Goal: Check status: Check status

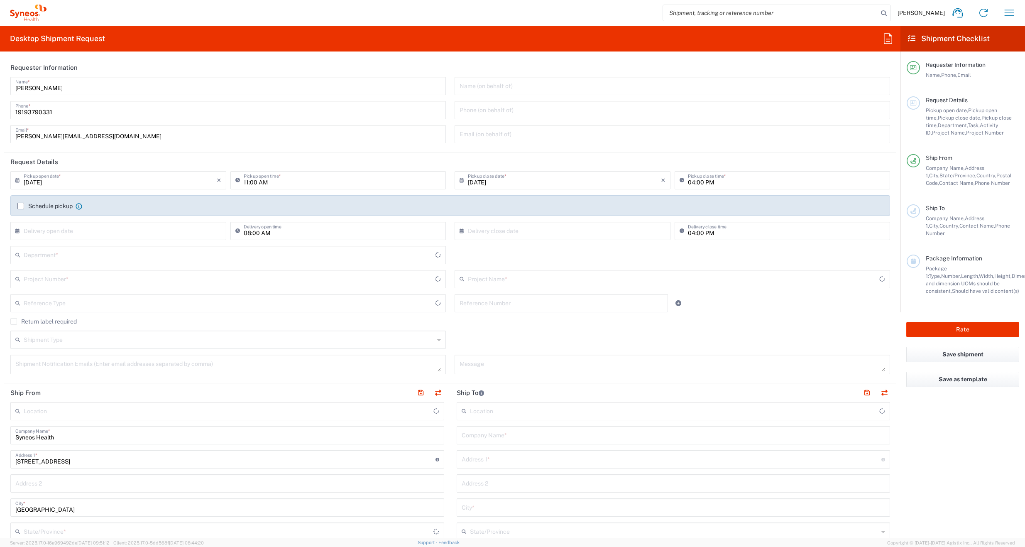
type input "[US_STATE]"
type input "[GEOGRAPHIC_DATA]"
type input "6156"
click at [1011, 13] on icon "button" at bounding box center [1008, 12] width 13 height 13
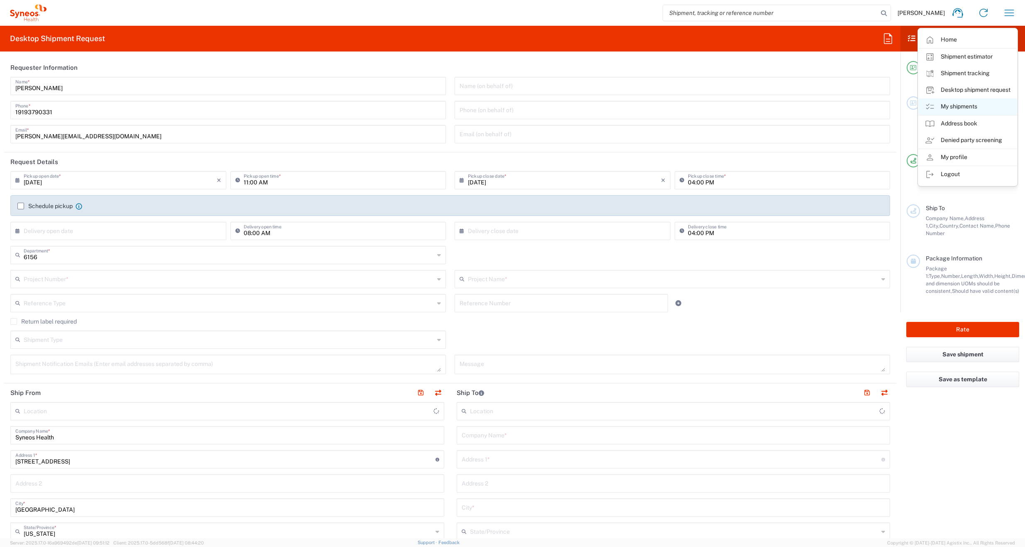
type input "Syneos Health Communications-[GEOGRAPHIC_DATA] [GEOGRAPHIC_DATA]"
click at [958, 107] on link "My shipments" at bounding box center [967, 106] width 99 height 17
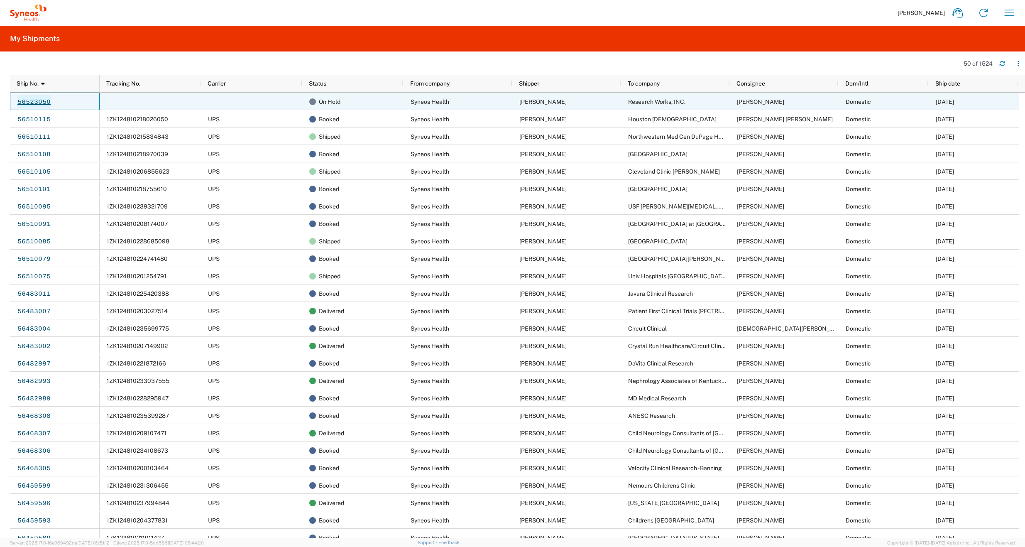
drag, startPoint x: 67, startPoint y: 99, endPoint x: 26, endPoint y: 100, distance: 41.1
click at [20, 99] on div "56523050" at bounding box center [55, 101] width 90 height 17
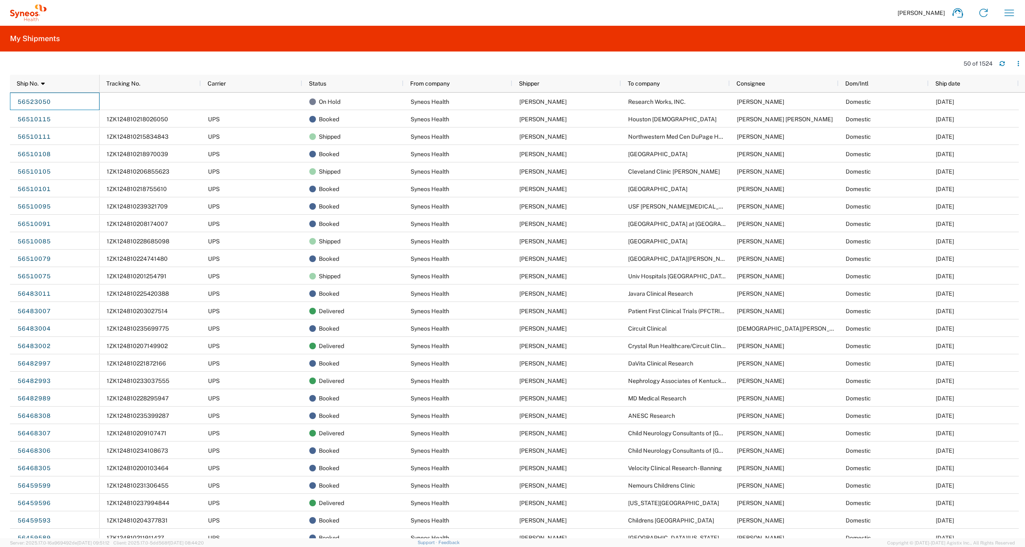
click at [477, 13] on div "[PERSON_NAME] Home Shipment estimator Shipment tracking Desktop shipment reques…" at bounding box center [533, 13] width 975 height 20
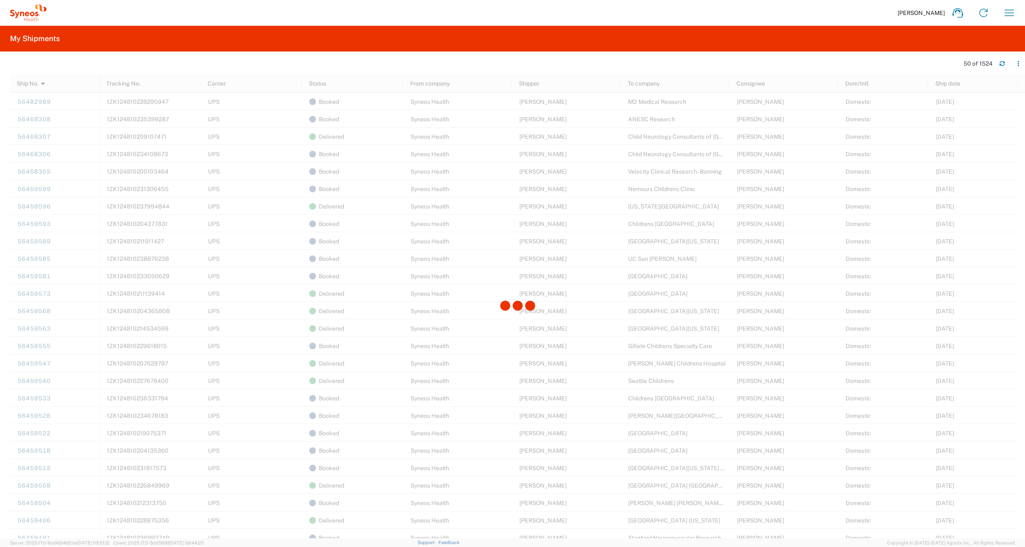
scroll to position [324, 0]
